Goal: Transaction & Acquisition: Purchase product/service

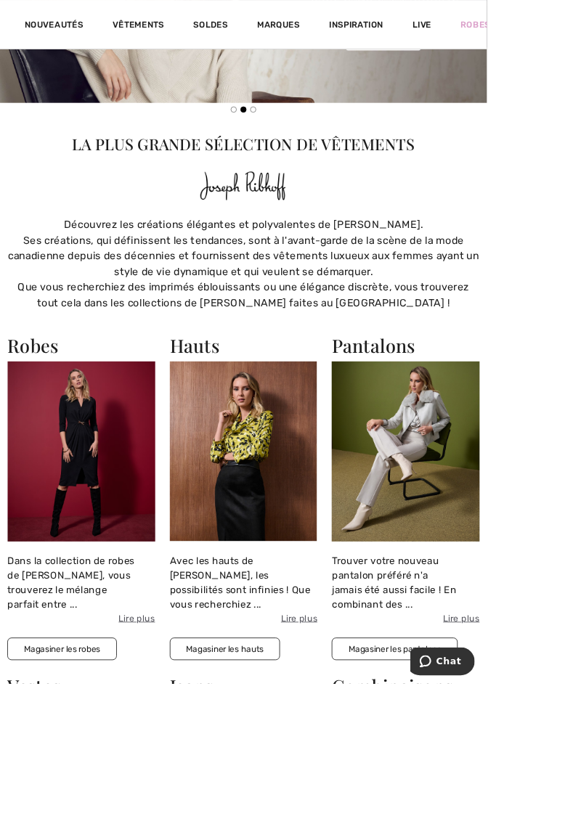
scroll to position [503, 0]
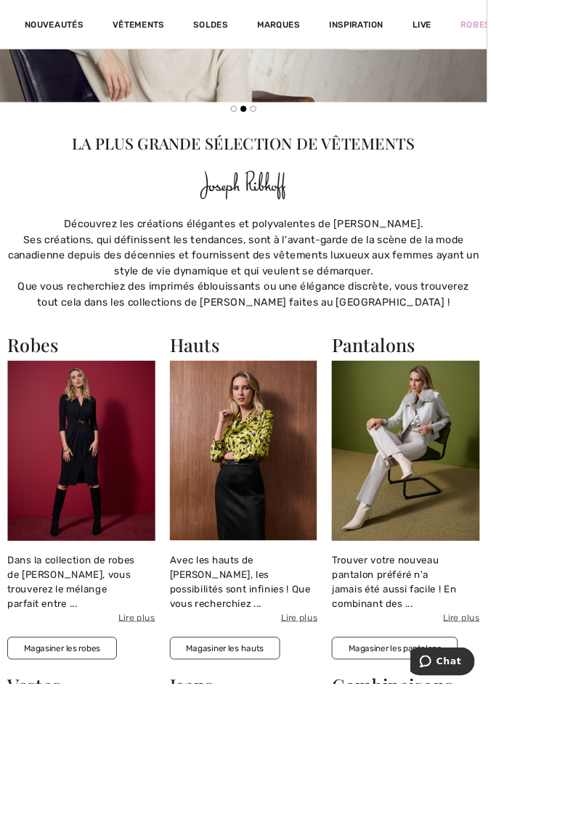
click at [74, 761] on button "Magasiner les robes" at bounding box center [74, 774] width 131 height 27
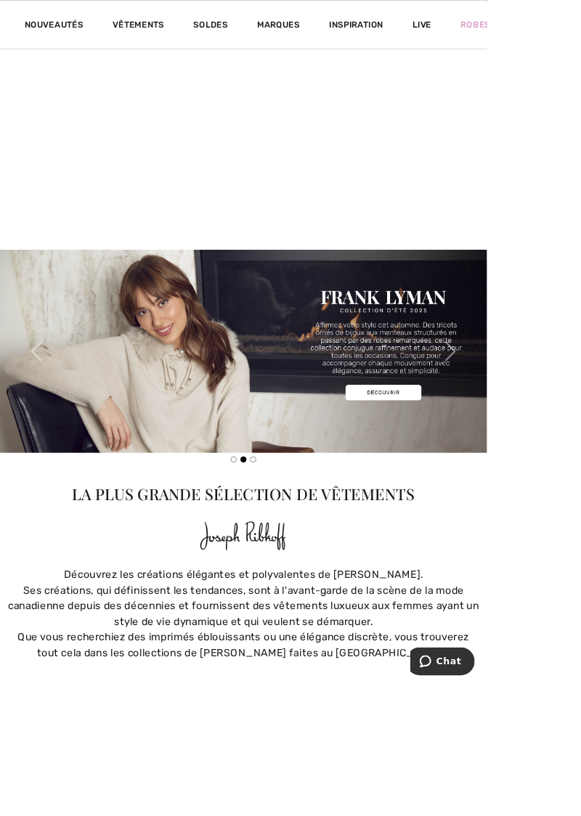
scroll to position [0, 0]
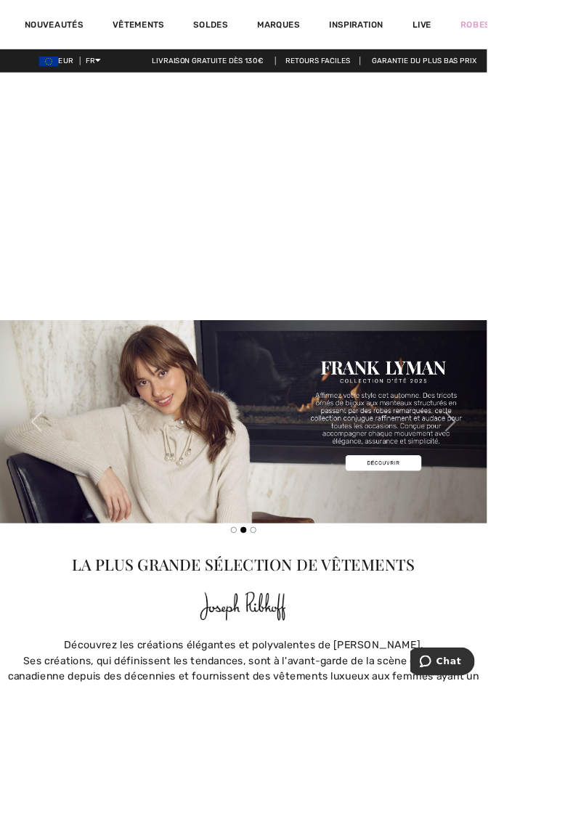
click at [120, 67] on icon at bounding box center [116, 72] width 7 height 10
click at [134, 93] on link "English" at bounding box center [154, 89] width 93 height 22
click at [128, 96] on link "English" at bounding box center [154, 89] width 93 height 22
click at [123, 92] on link "English" at bounding box center [154, 89] width 93 height 22
click at [141, 94] on link "English" at bounding box center [154, 89] width 93 height 22
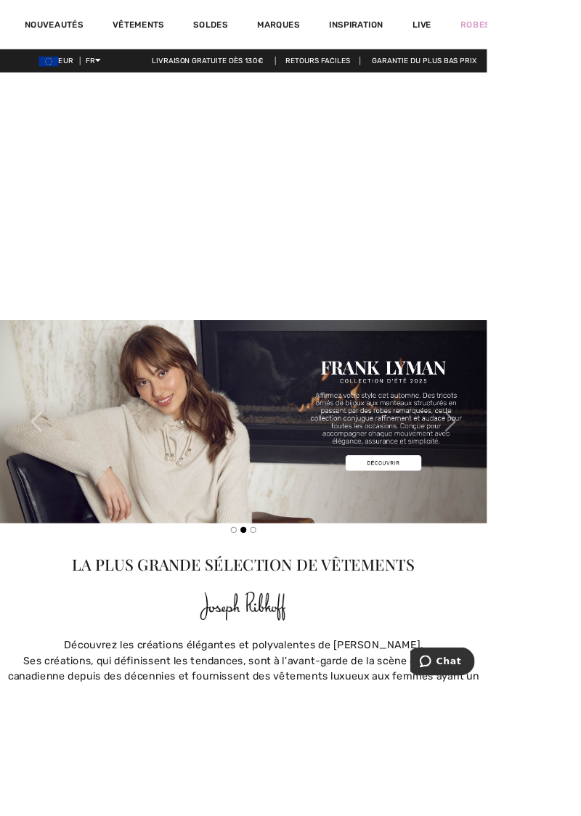
click at [140, 94] on link "English" at bounding box center [154, 89] width 93 height 22
click at [134, 92] on link "English" at bounding box center [154, 89] width 93 height 22
click at [128, 92] on link "English" at bounding box center [154, 89] width 93 height 22
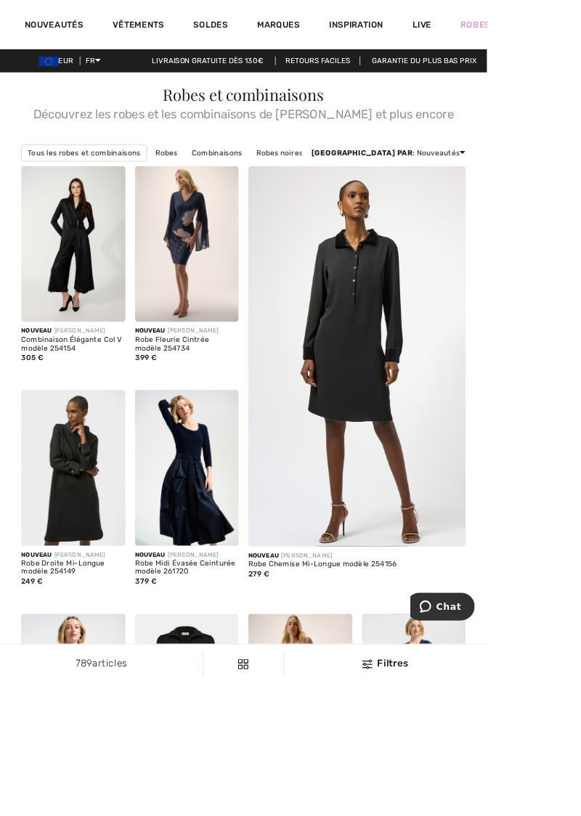
click at [580, 617] on html "Nous respectons votre vie privée. Nous utilisons des cookies pour améliorer vot…" at bounding box center [290, 408] width 581 height 816
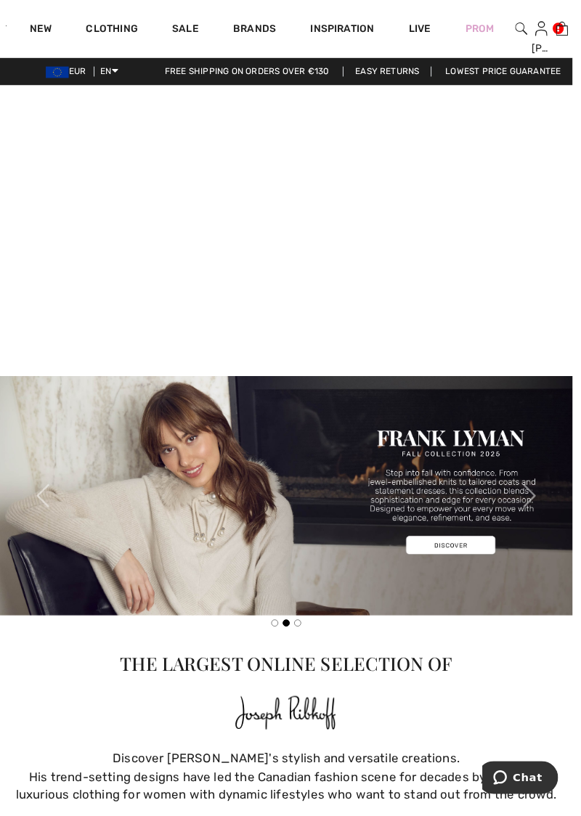
click at [43, 26] on link "New" at bounding box center [41, 30] width 23 height 15
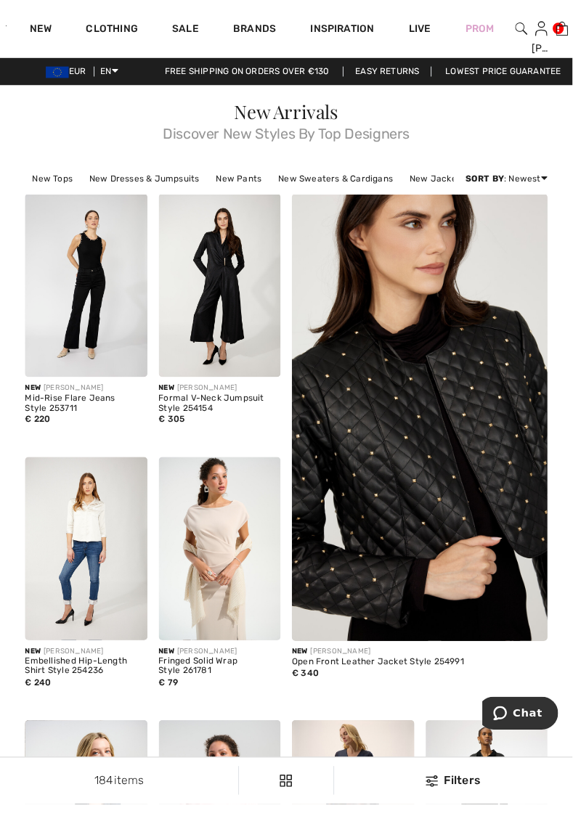
click at [253, 28] on link "Brands" at bounding box center [259, 30] width 44 height 15
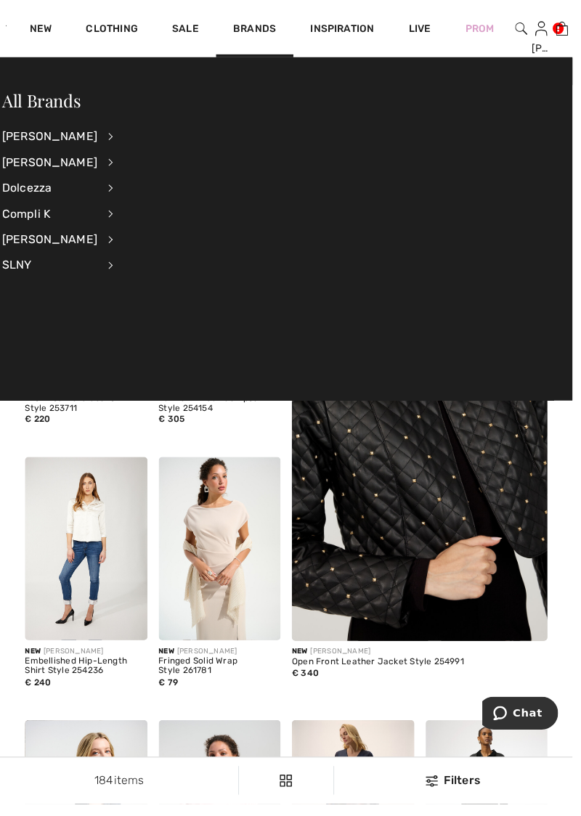
click at [68, 133] on div "[PERSON_NAME]" at bounding box center [50, 139] width 97 height 26
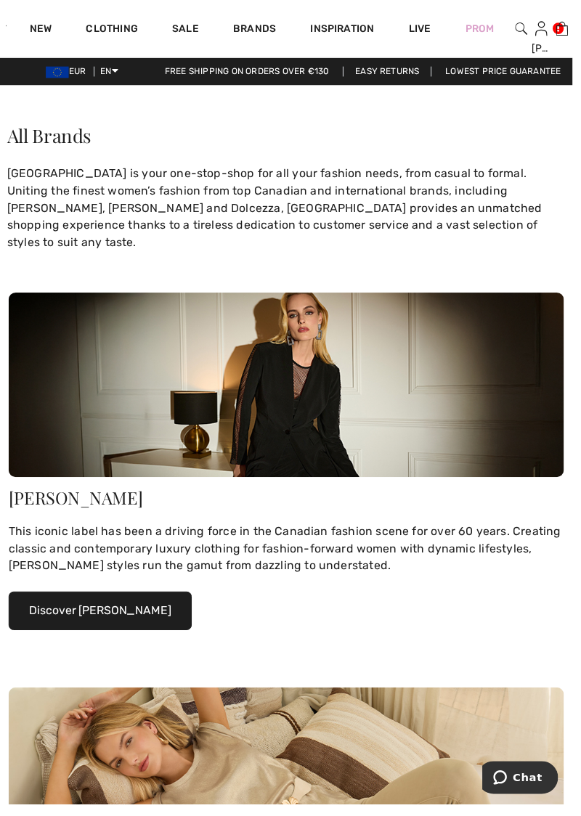
click at [260, 29] on link "Brands" at bounding box center [259, 30] width 44 height 15
click at [266, 33] on link "Brands" at bounding box center [259, 30] width 44 height 15
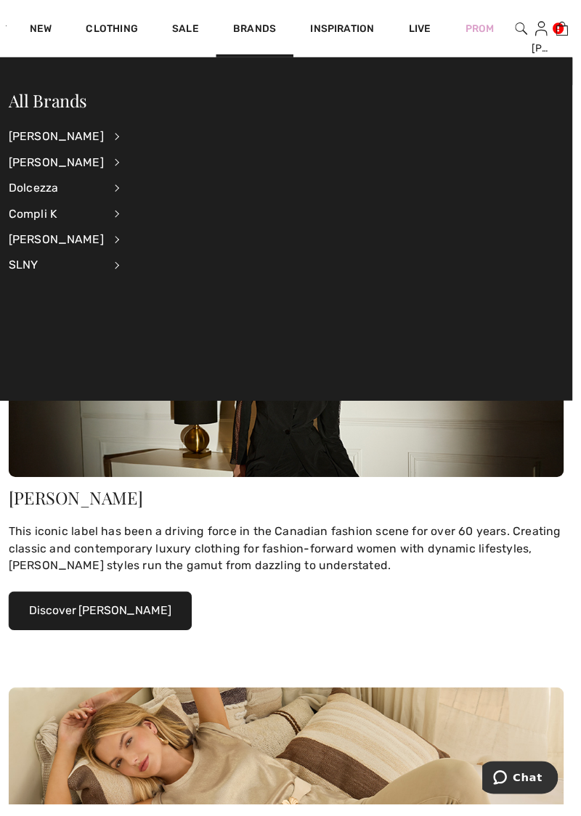
click at [62, 137] on div "[PERSON_NAME]" at bounding box center [57, 139] width 97 height 26
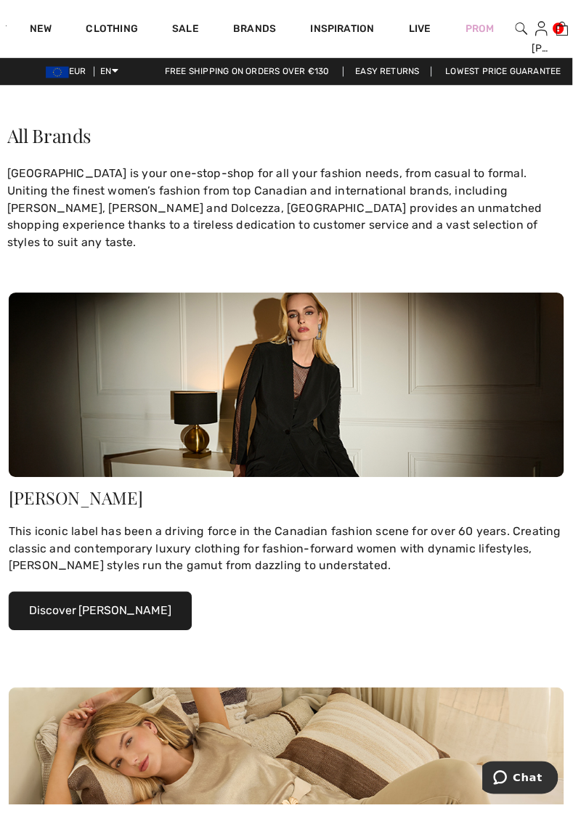
click at [260, 32] on link "Brands" at bounding box center [259, 30] width 44 height 15
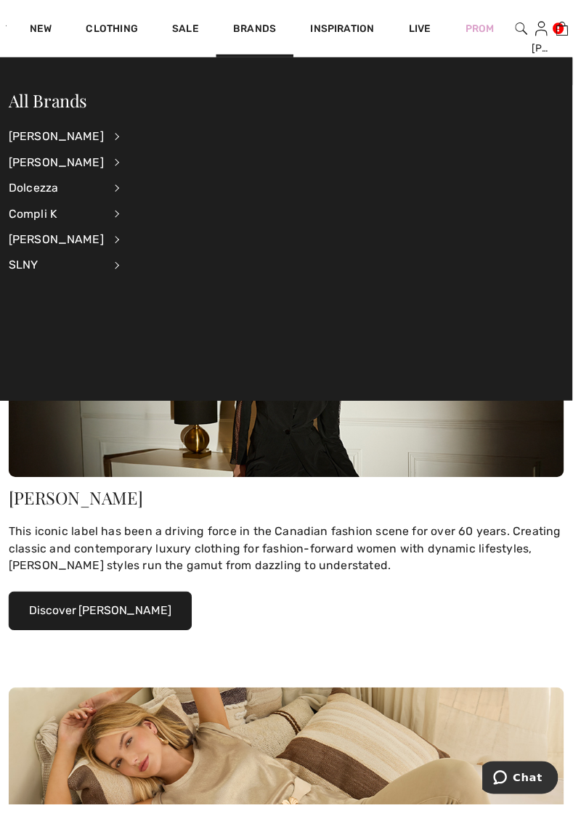
click at [78, 134] on div "[PERSON_NAME]" at bounding box center [57, 139] width 97 height 26
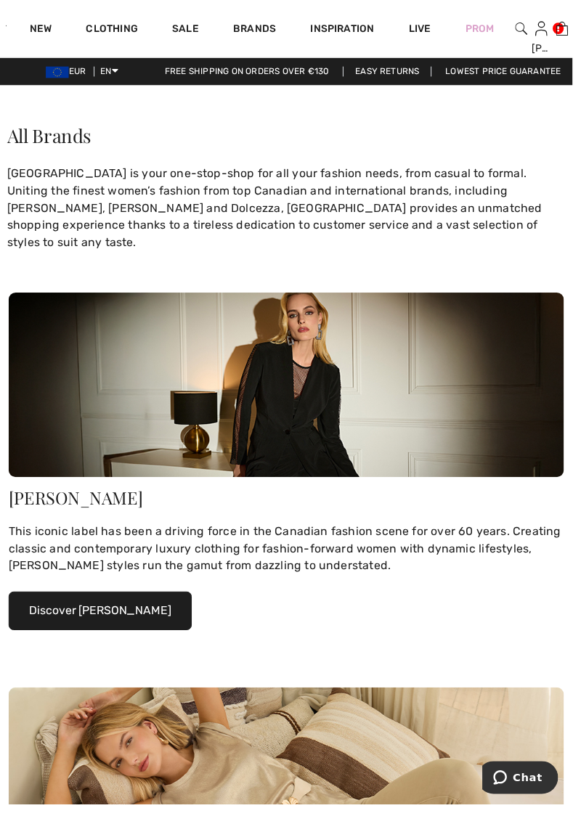
click at [260, 25] on link "Brands" at bounding box center [259, 30] width 44 height 15
click at [80, 601] on button "Discover Joseph Ribkoff" at bounding box center [102, 620] width 186 height 39
click at [108, 605] on button "Discover Joseph Ribkoff" at bounding box center [102, 620] width 186 height 39
click at [122, 601] on button "Discover Joseph Ribkoff" at bounding box center [102, 620] width 186 height 39
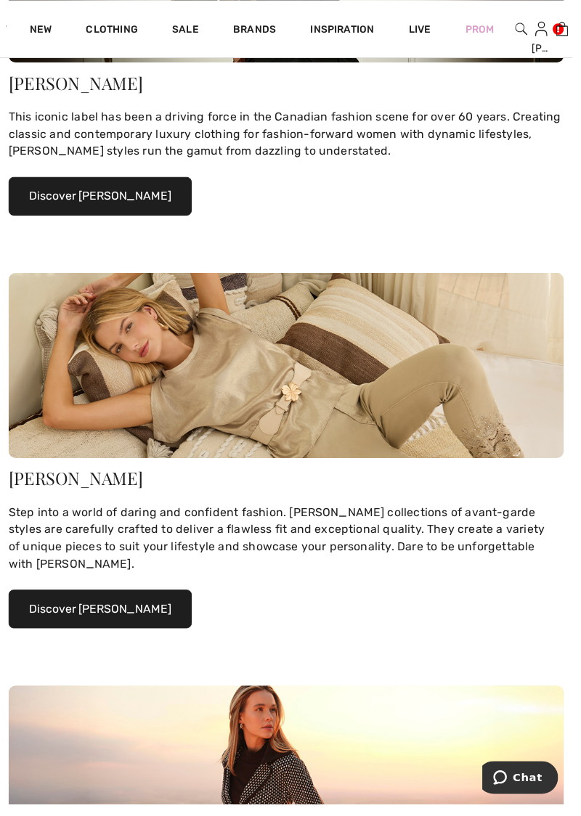
scroll to position [422, 0]
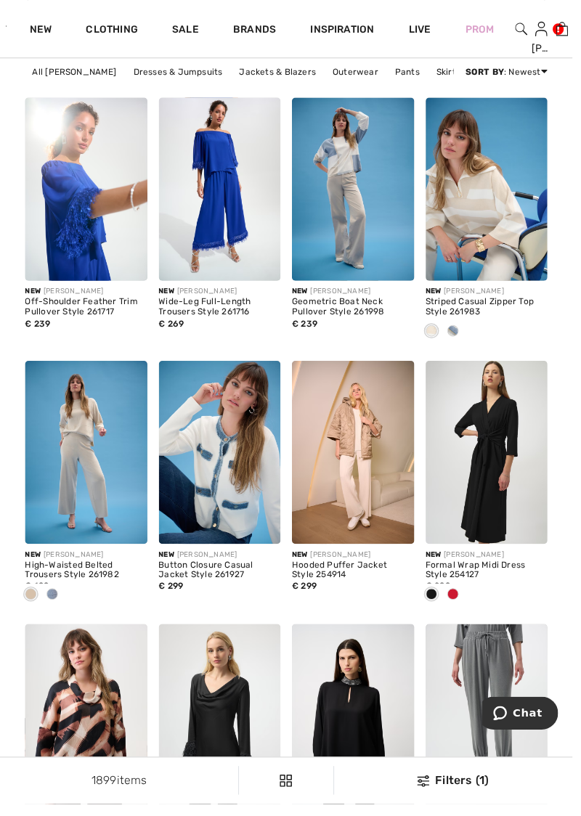
scroll to position [3514, 0]
click at [225, 494] on img at bounding box center [223, 460] width 124 height 186
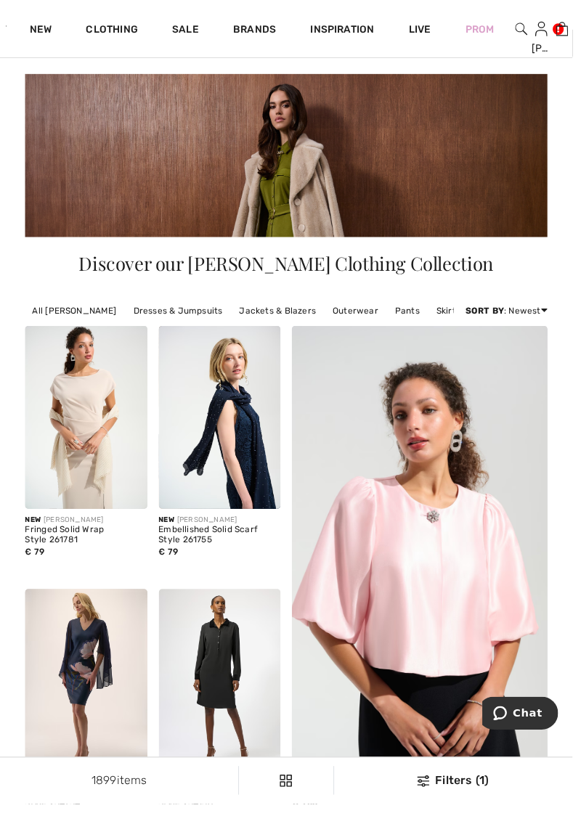
scroll to position [0, 0]
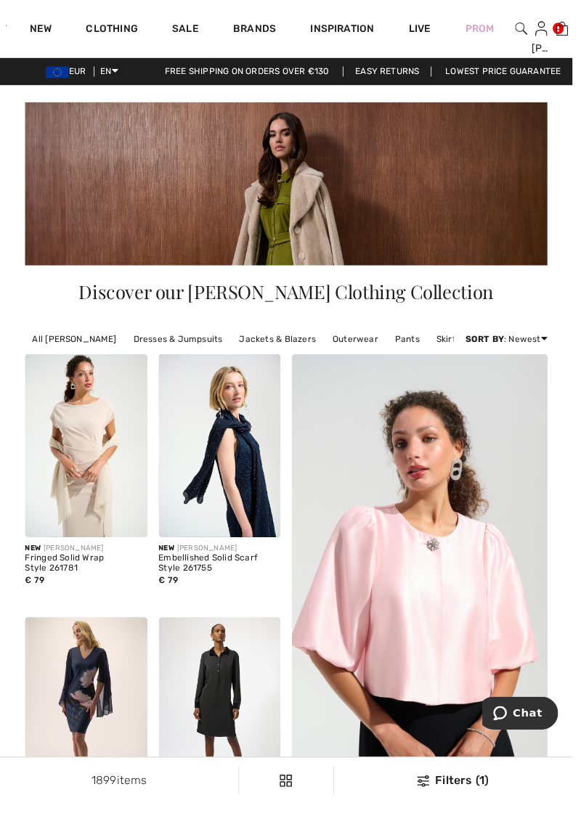
click at [165, 346] on link "Dresses & Jumpsuits" at bounding box center [180, 344] width 105 height 19
click at [153, 344] on link "Dresses & Jumpsuits" at bounding box center [180, 344] width 105 height 19
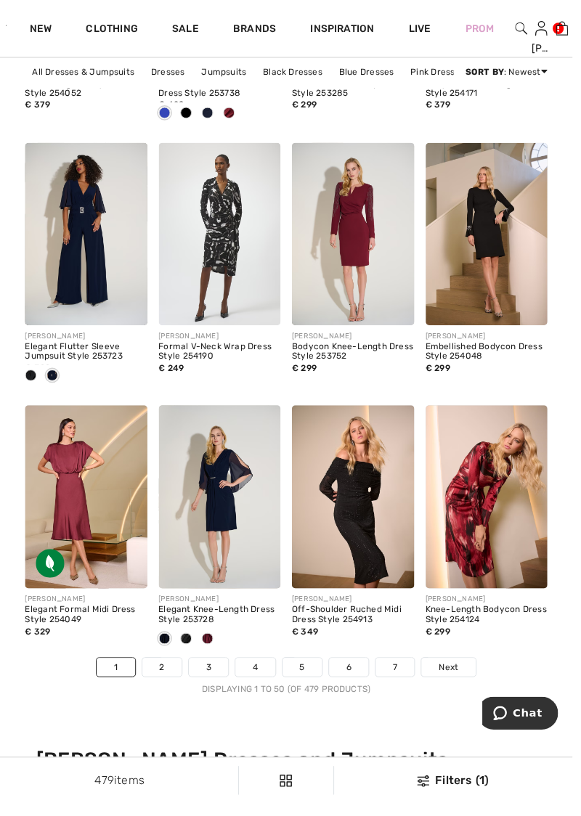
scroll to position [3554, 0]
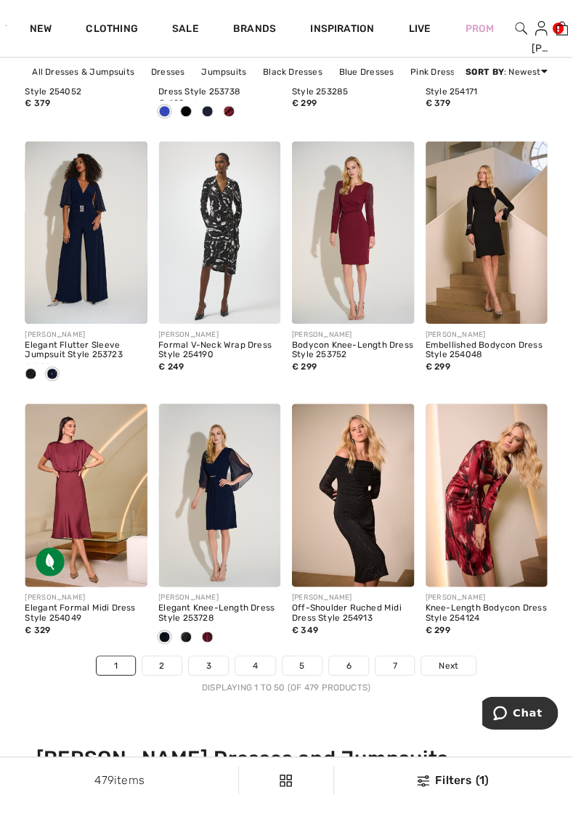
click at [165, 676] on link "2" at bounding box center [165, 676] width 40 height 19
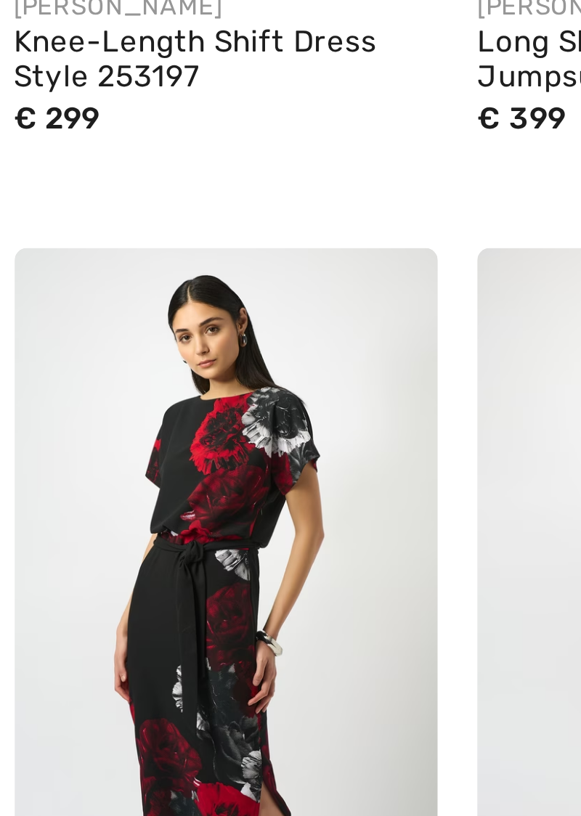
scroll to position [2595, 0]
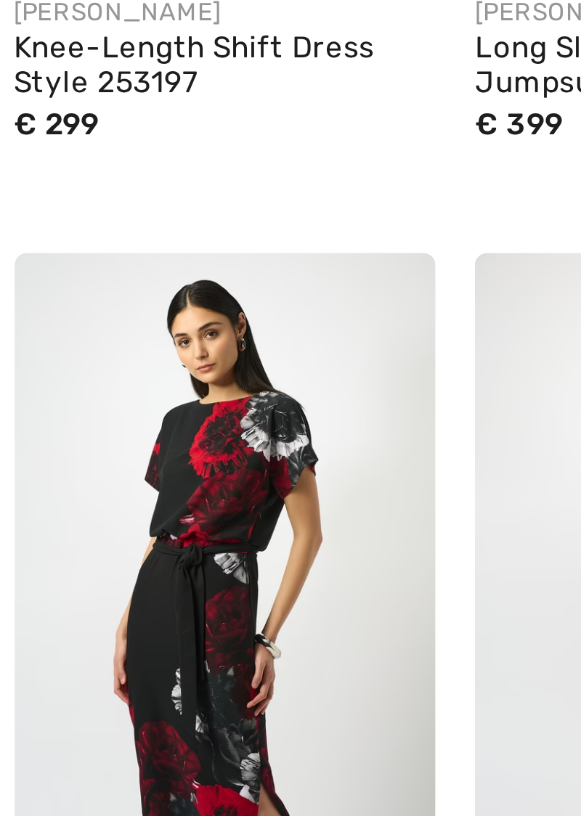
click at [227, 585] on img at bounding box center [223, 556] width 124 height 186
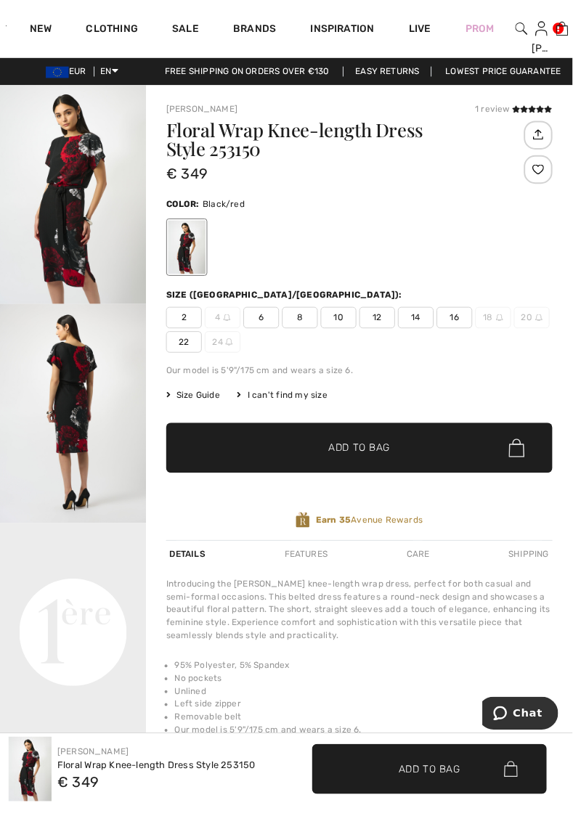
click at [73, 414] on img "2 / 4" at bounding box center [74, 420] width 148 height 222
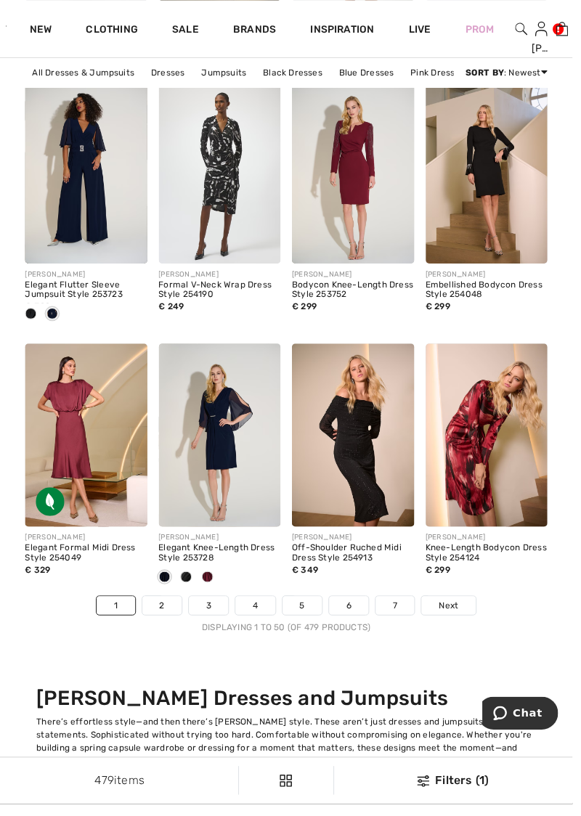
click at [165, 612] on link "2" at bounding box center [165, 614] width 40 height 19
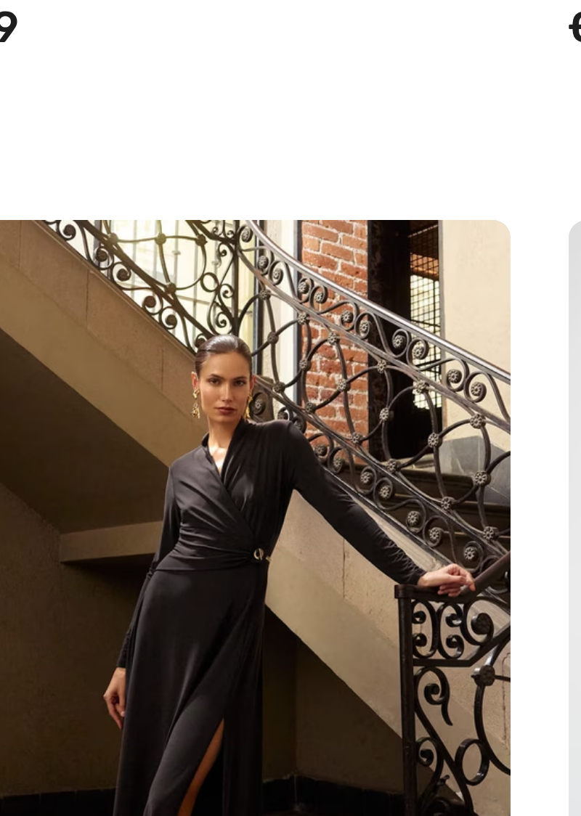
scroll to position [1164, 0]
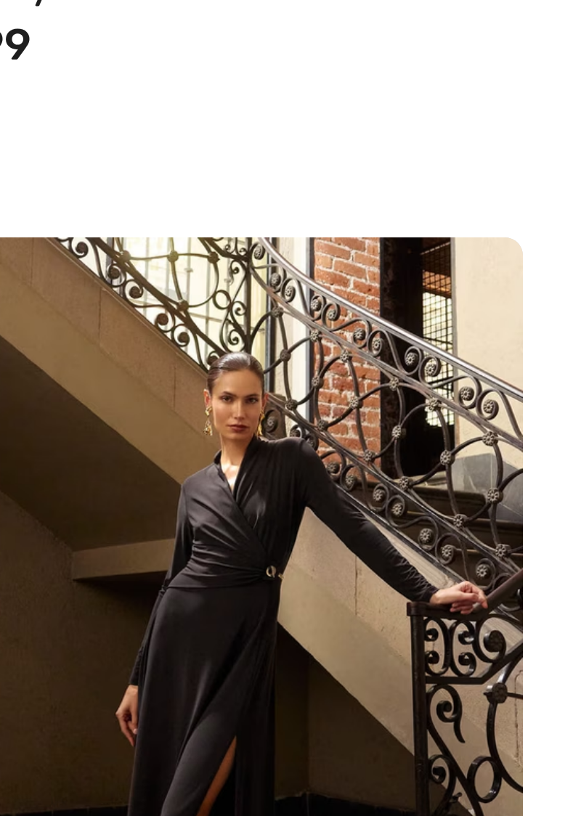
click at [92, 523] on img at bounding box center [87, 546] width 124 height 186
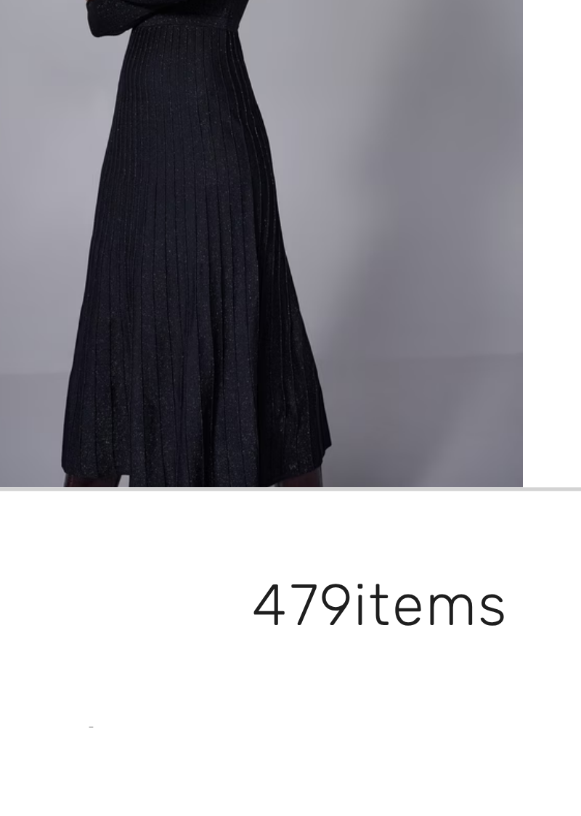
scroll to position [1302, 0]
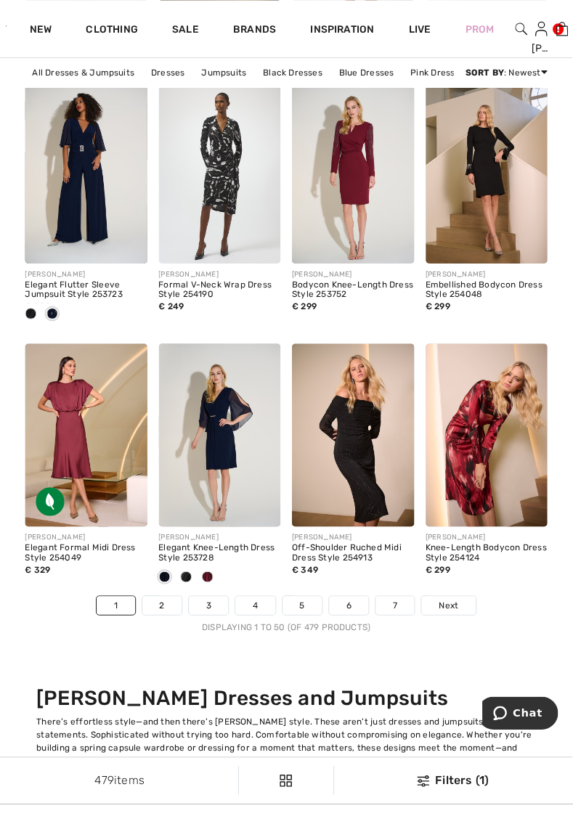
click at [165, 612] on link "2" at bounding box center [165, 614] width 40 height 19
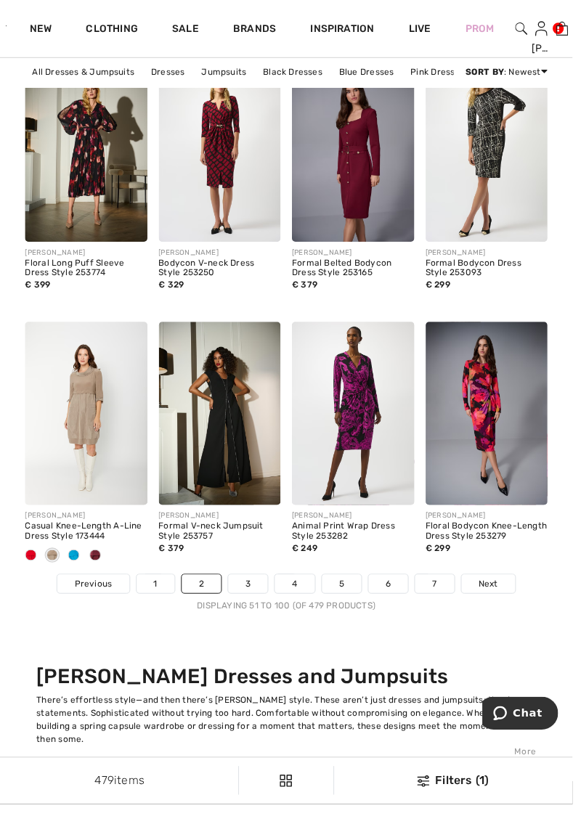
scroll to position [3639, 0]
click at [252, 588] on link "3" at bounding box center [252, 592] width 40 height 19
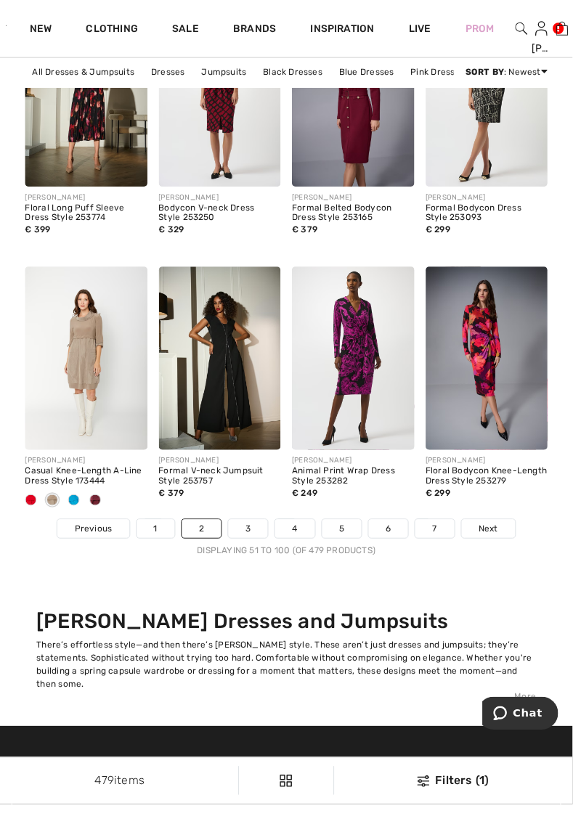
scroll to position [3700, 0]
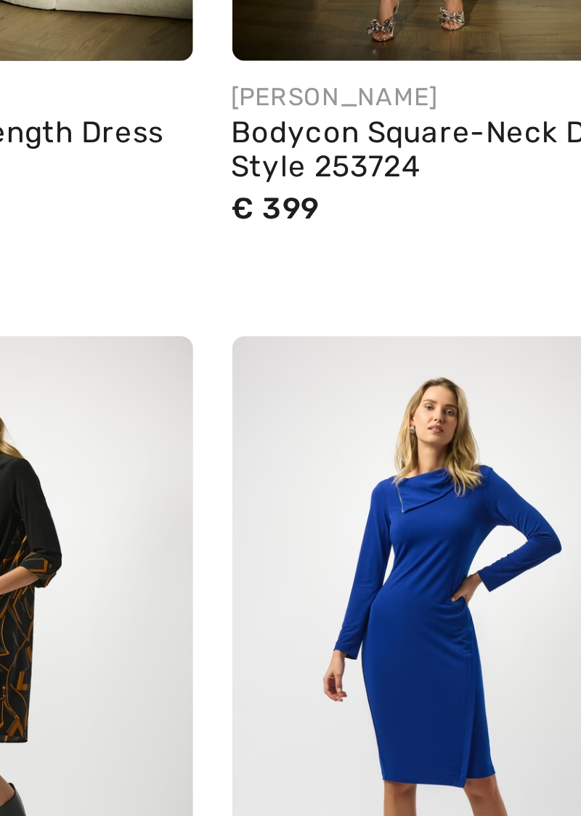
scroll to position [453, 0]
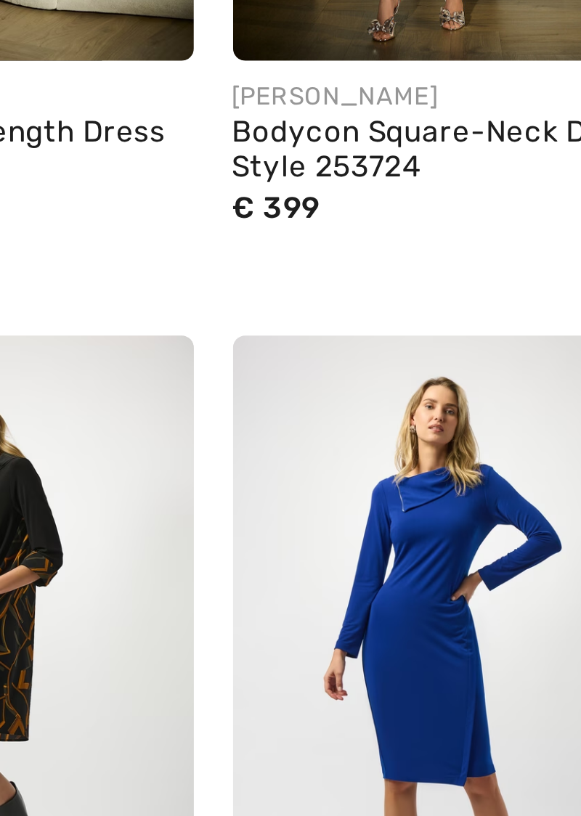
click at [491, 621] on img at bounding box center [494, 617] width 124 height 186
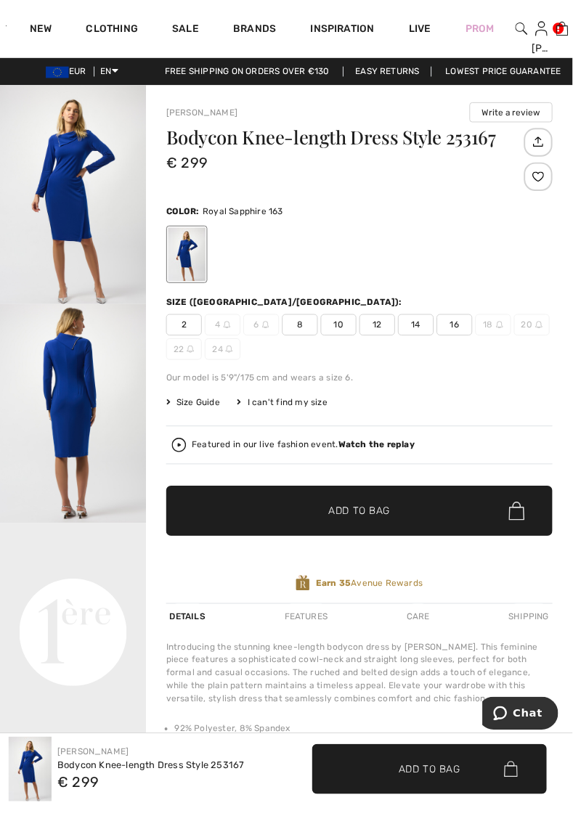
click at [70, 388] on img "2 / 5" at bounding box center [74, 420] width 148 height 222
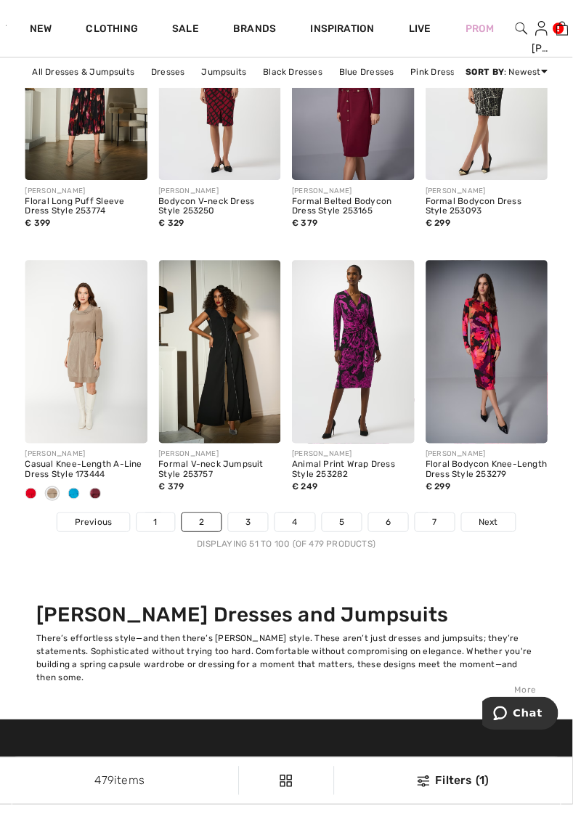
click at [252, 532] on link "3" at bounding box center [252, 530] width 40 height 19
click at [254, 530] on link "3" at bounding box center [252, 530] width 40 height 19
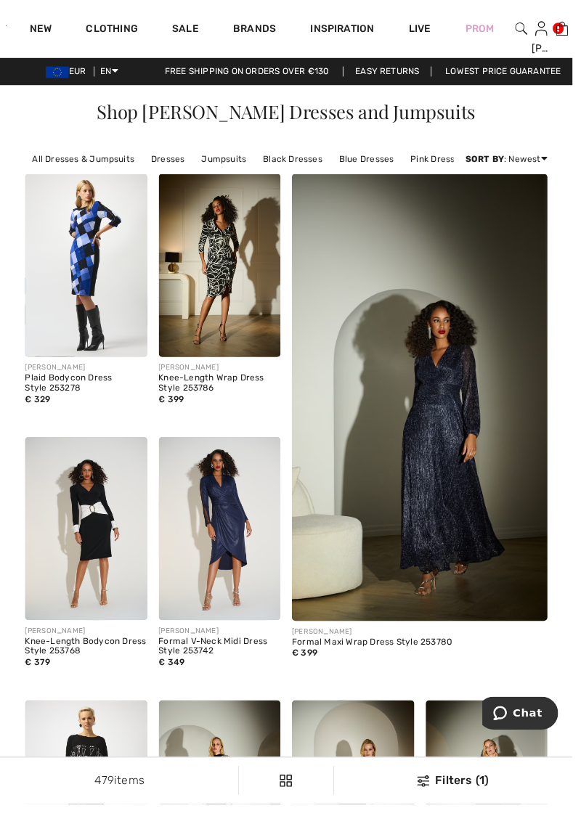
click at [488, 163] on strong "Sort By" at bounding box center [491, 161] width 39 height 10
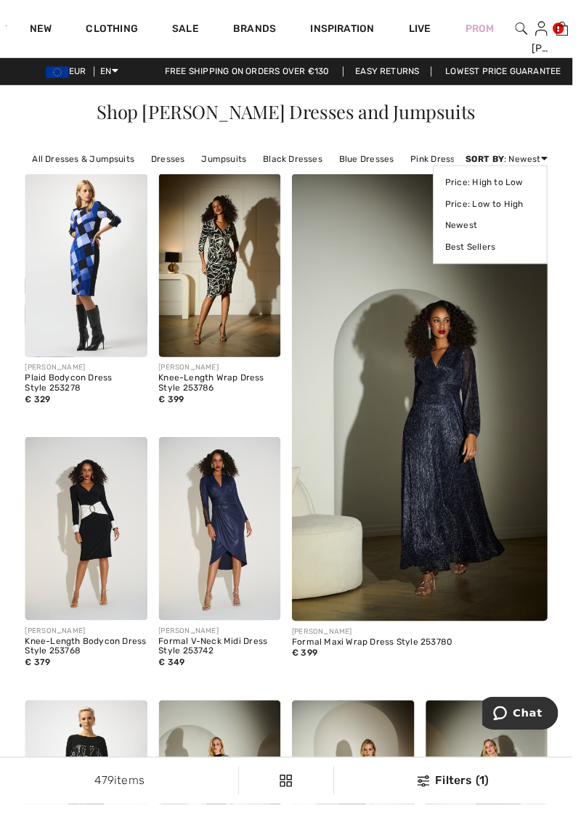
click at [488, 251] on link "Best Sellers" at bounding box center [498, 251] width 92 height 22
